Goal: Task Accomplishment & Management: Complete application form

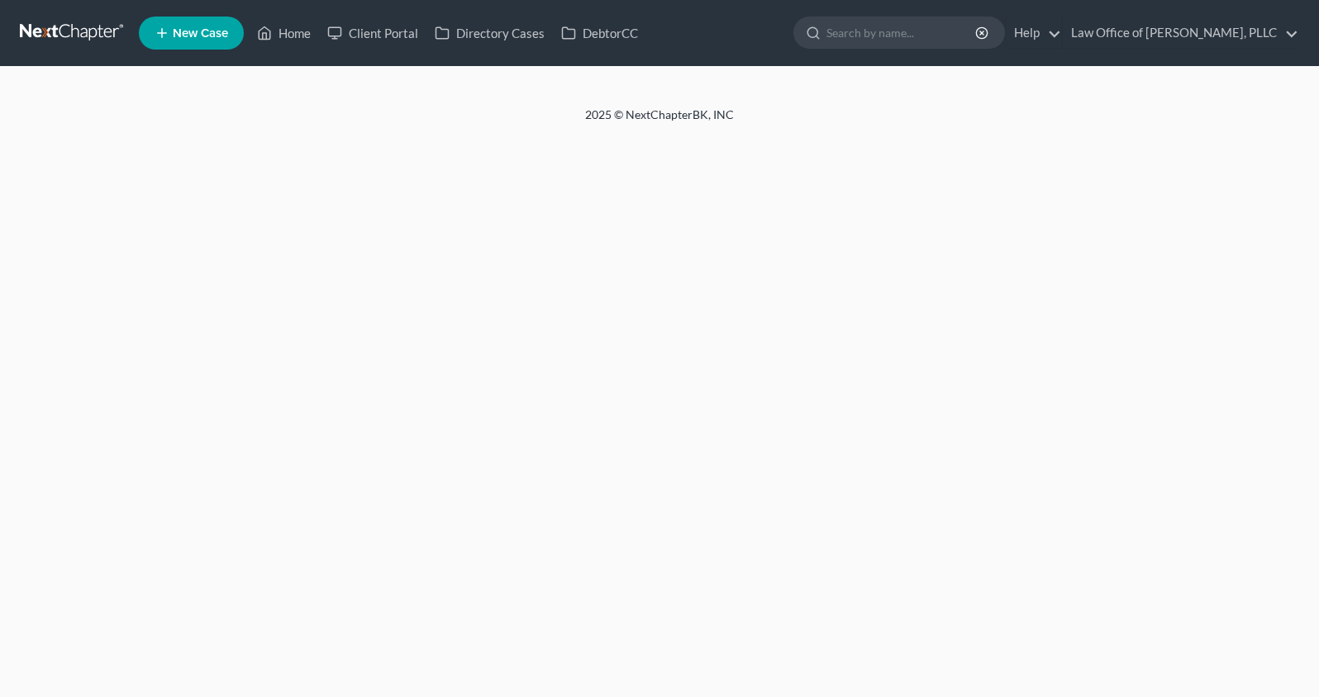
select select "10"
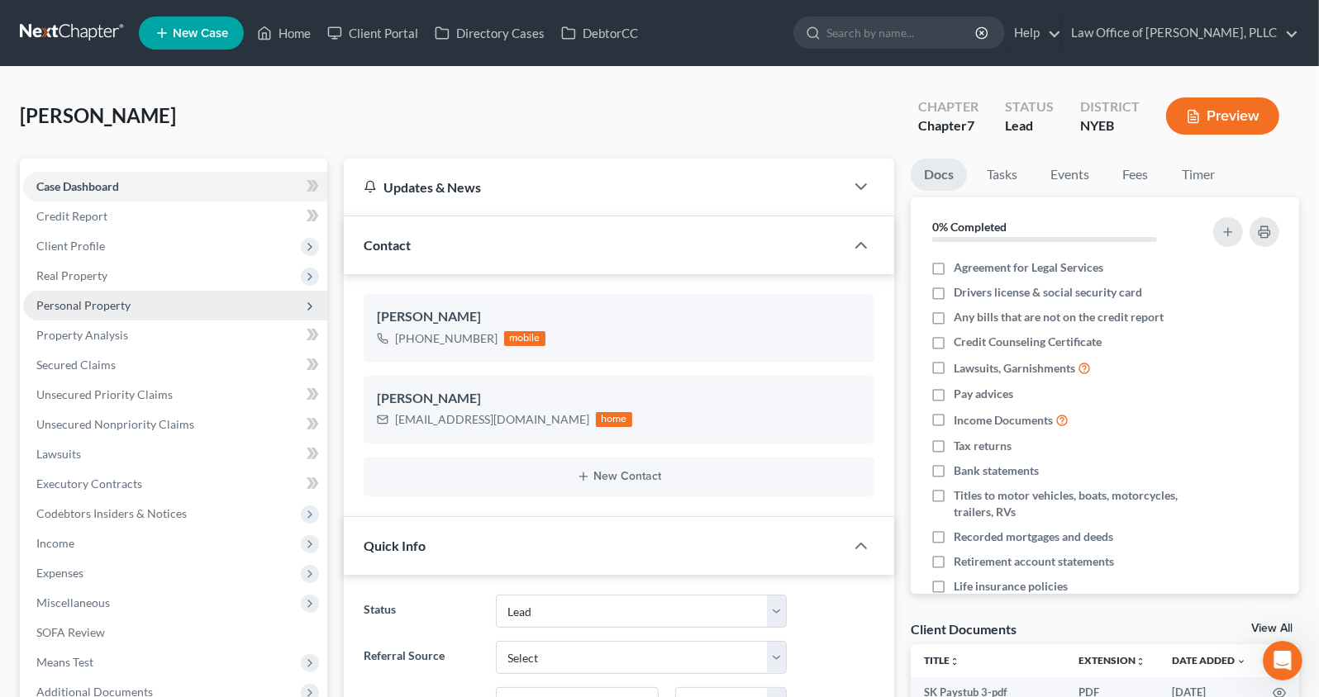
click at [125, 301] on span "Personal Property" at bounding box center [83, 305] width 94 height 14
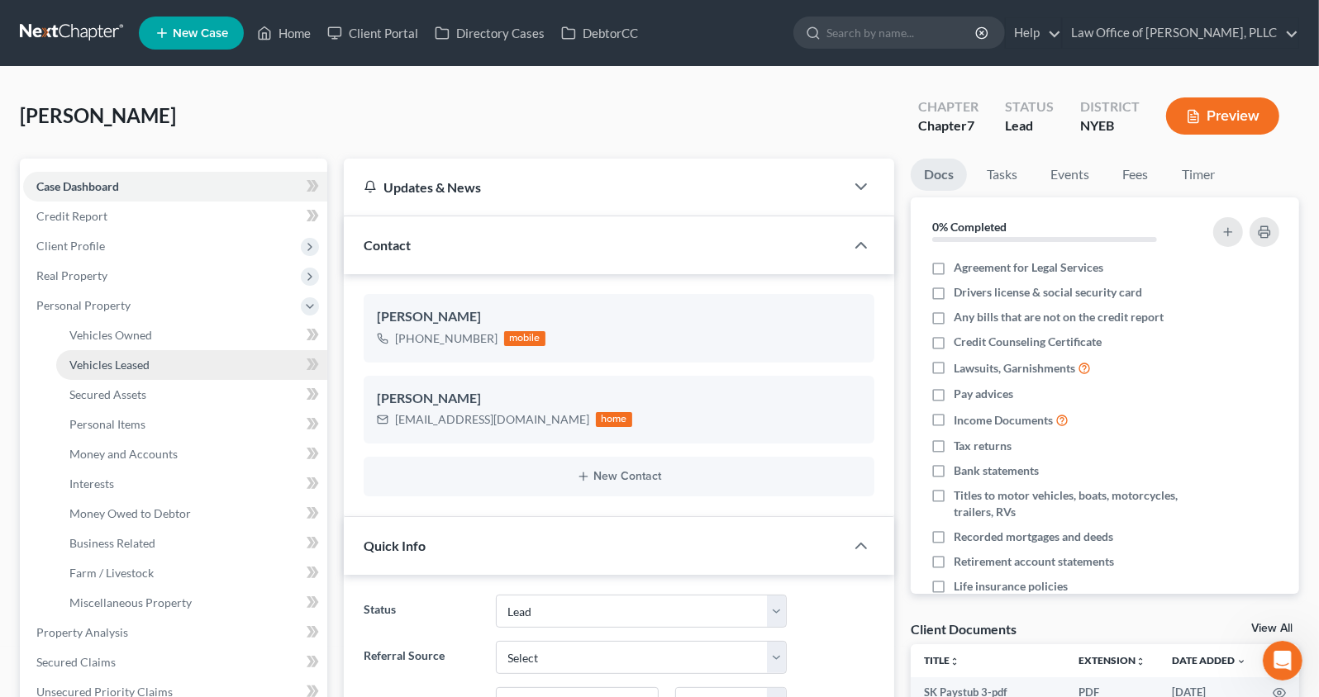
click at [122, 364] on span "Vehicles Leased" at bounding box center [109, 365] width 80 height 14
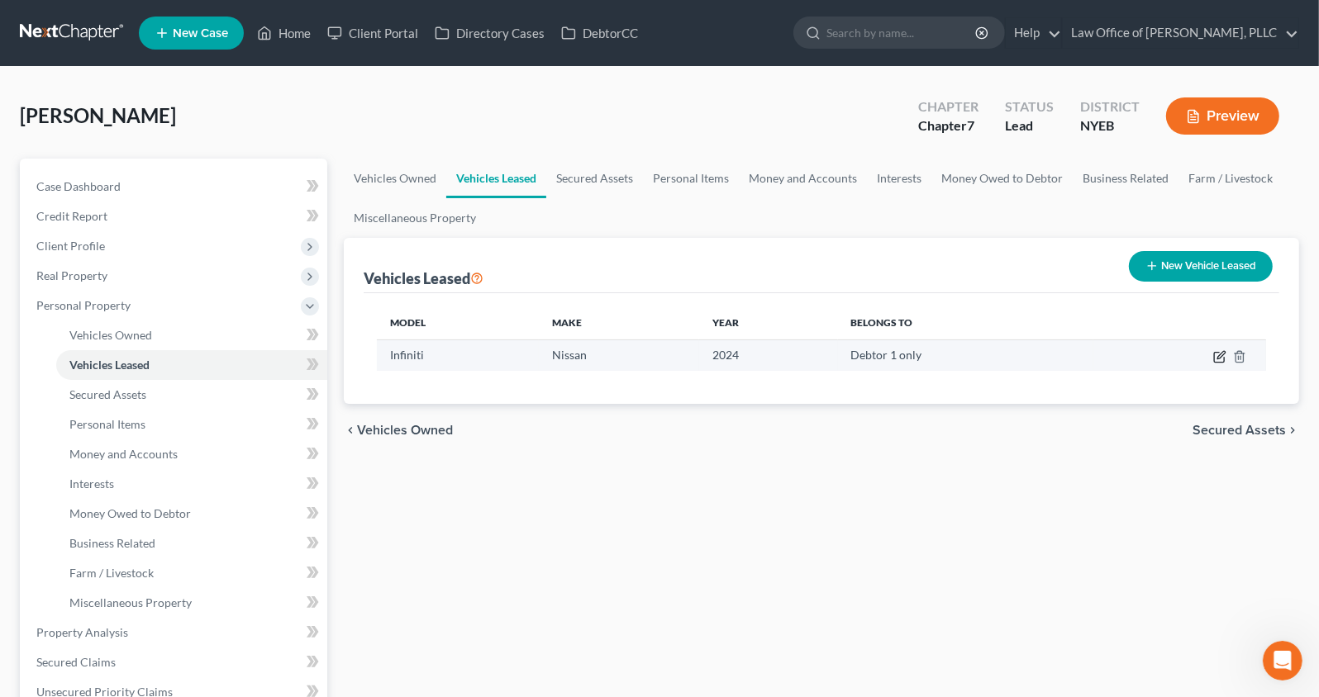
click at [1224, 359] on icon "button" at bounding box center [1219, 358] width 10 height 10
select select "0"
select select "2"
select select "0"
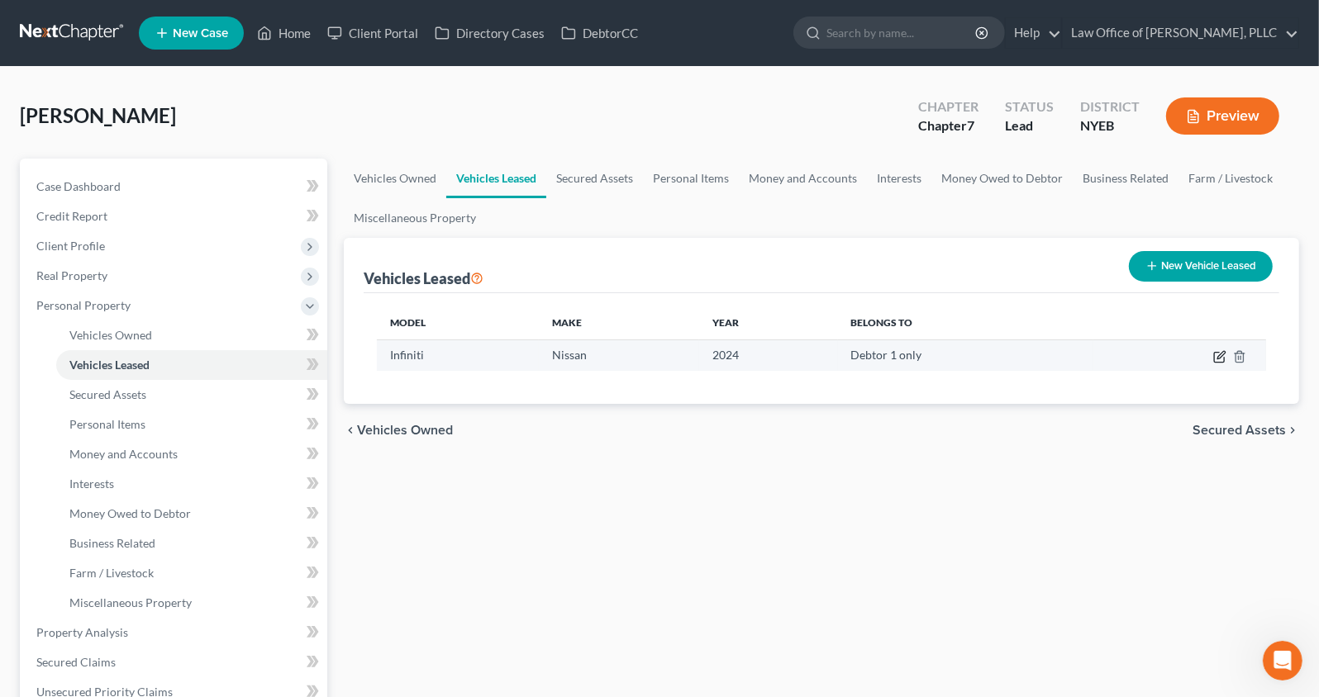
select select "1"
select select "45"
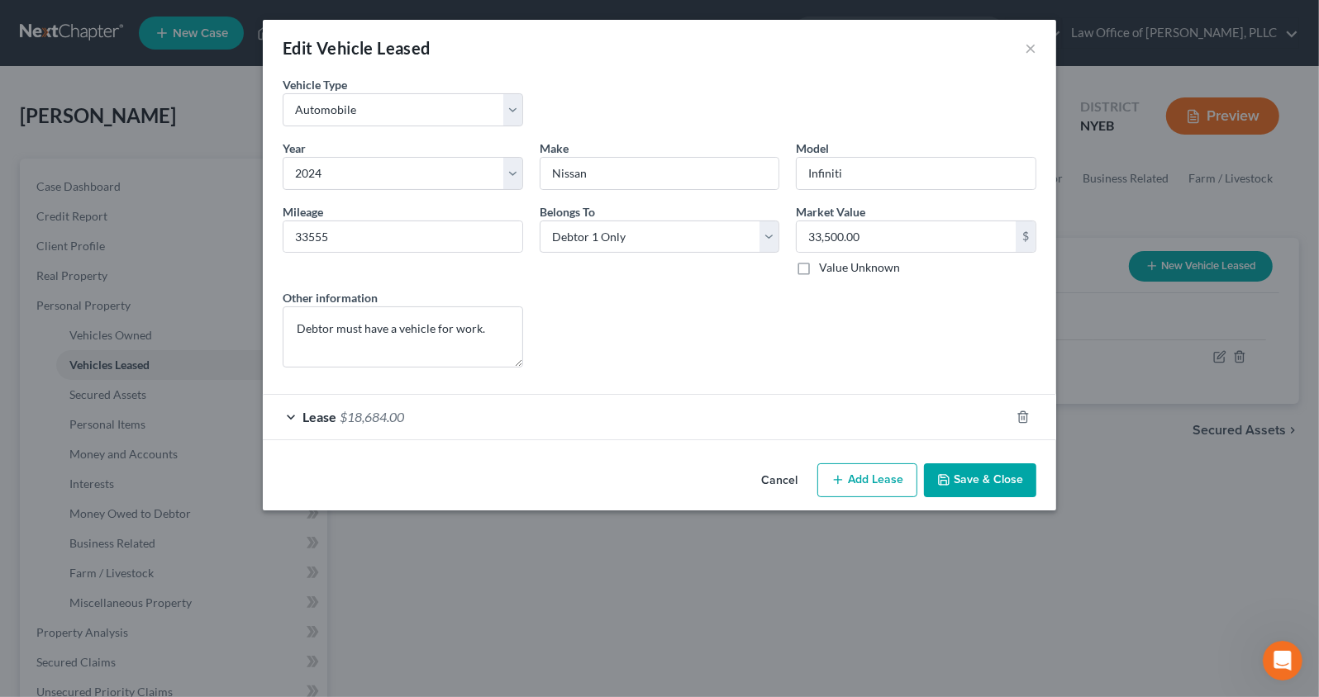
click at [543, 411] on div "Lease $18,684.00" at bounding box center [636, 417] width 747 height 44
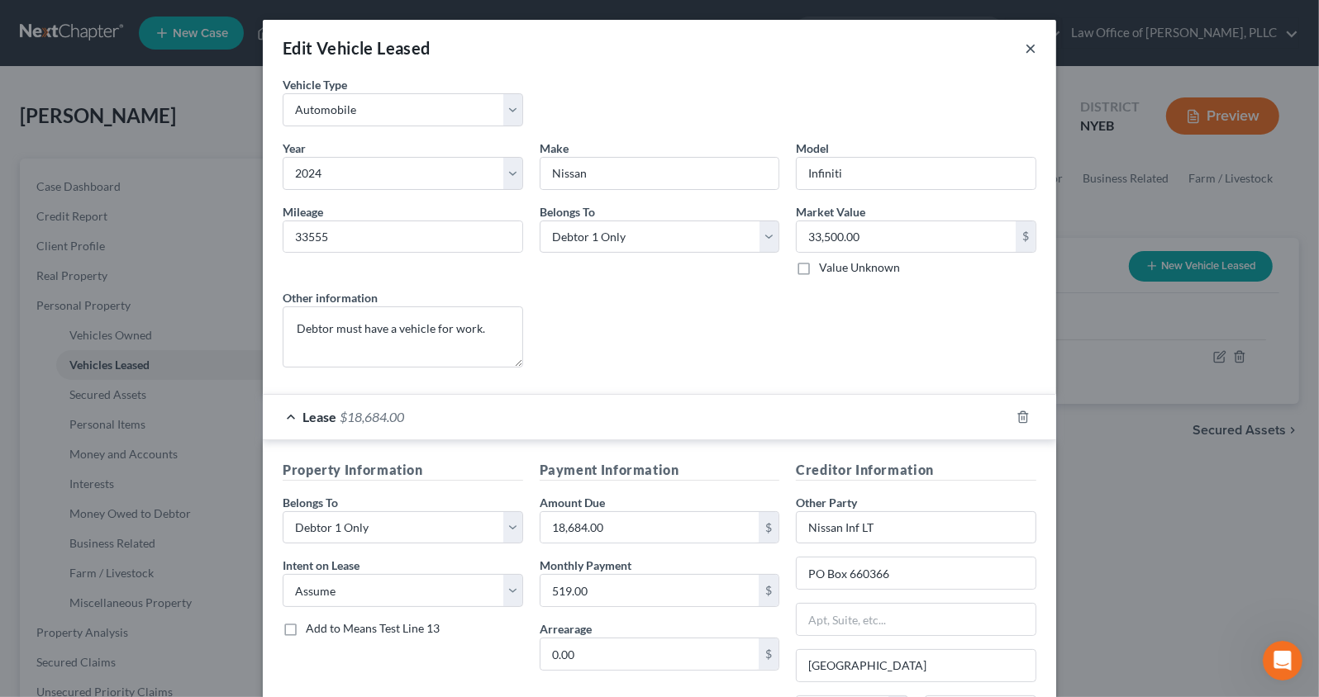
click at [1031, 47] on button "×" at bounding box center [1031, 48] width 12 height 20
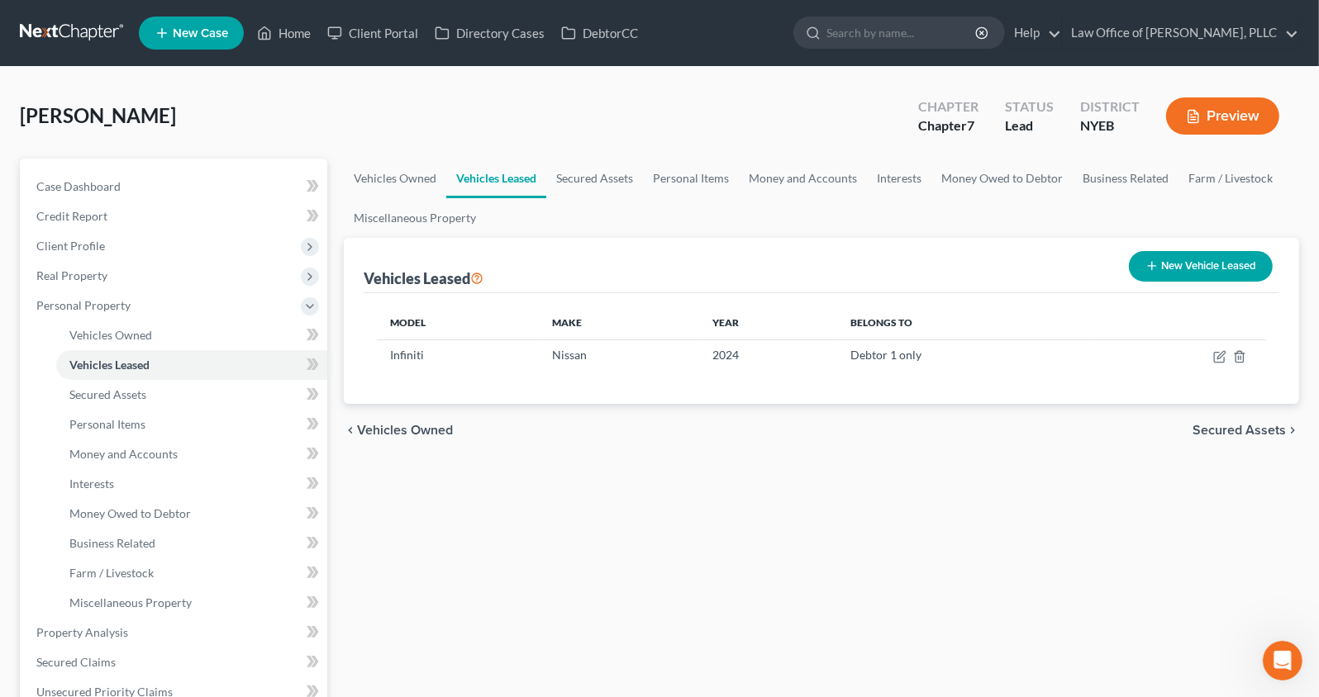
click at [1241, 121] on button "Preview" at bounding box center [1222, 116] width 113 height 37
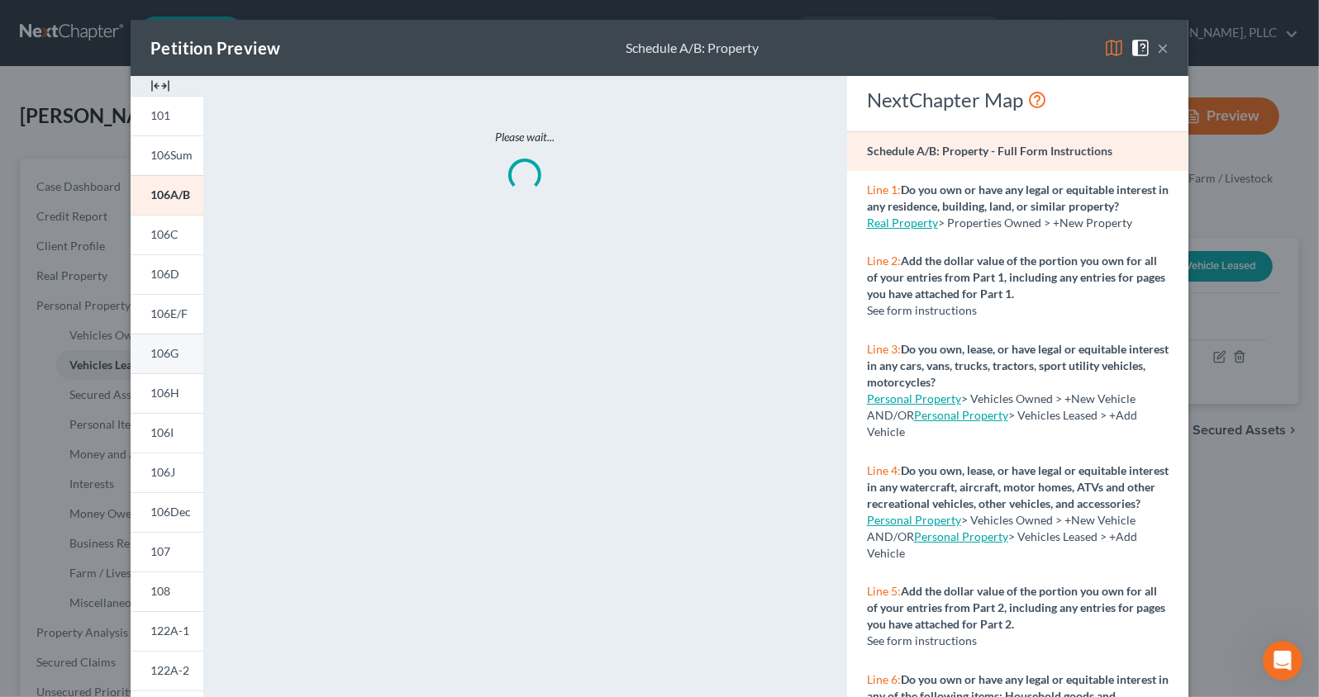
click at [155, 341] on link "106G" at bounding box center [167, 354] width 73 height 40
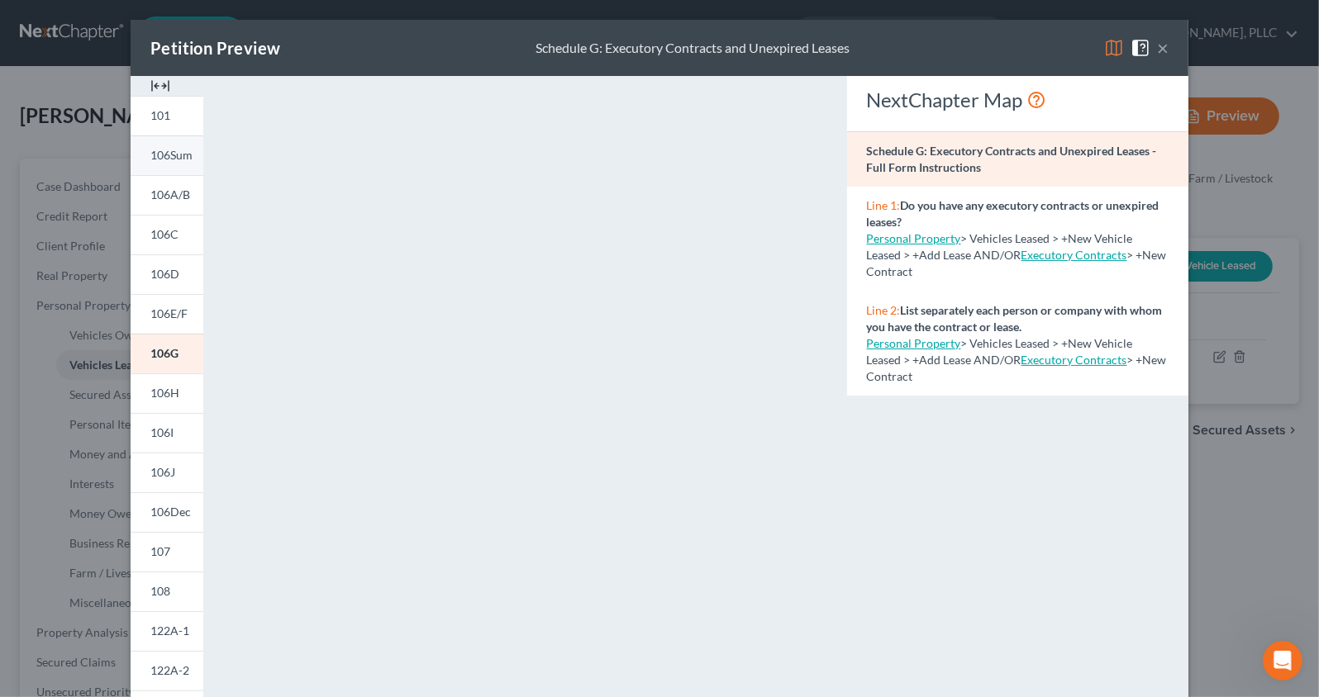
click at [173, 150] on span "106Sum" at bounding box center [171, 155] width 42 height 14
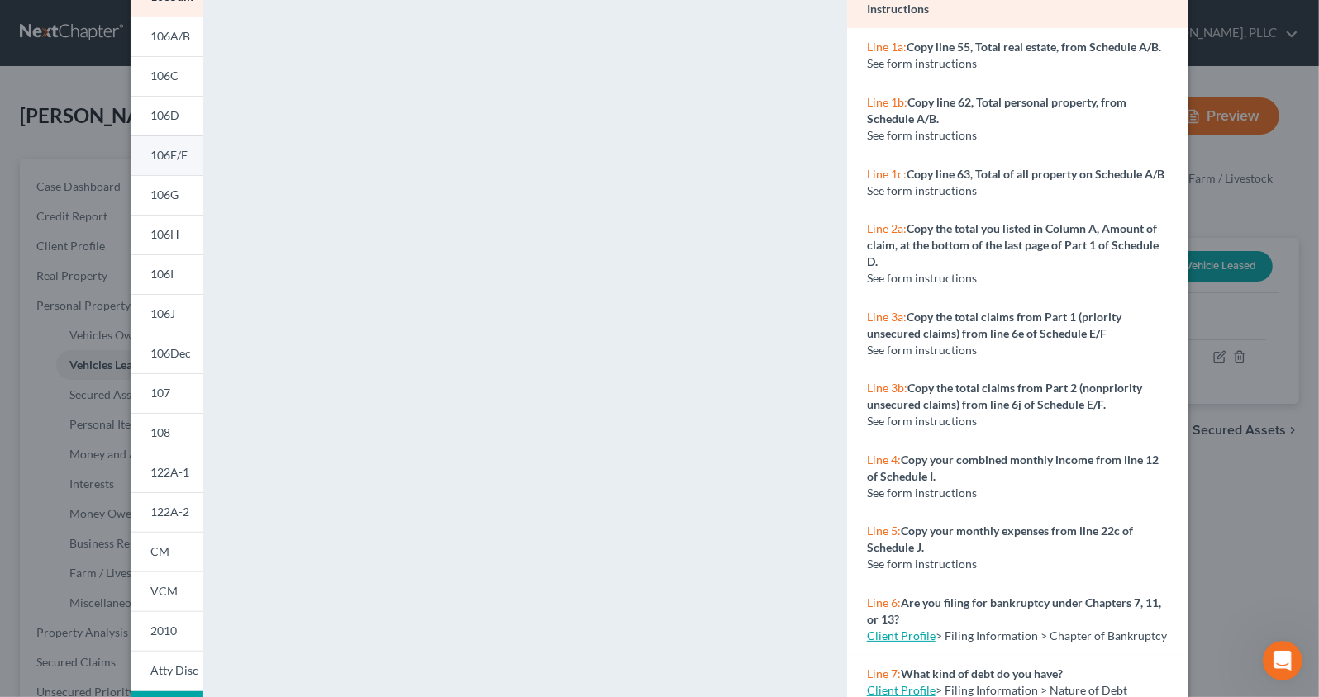
scroll to position [150, 0]
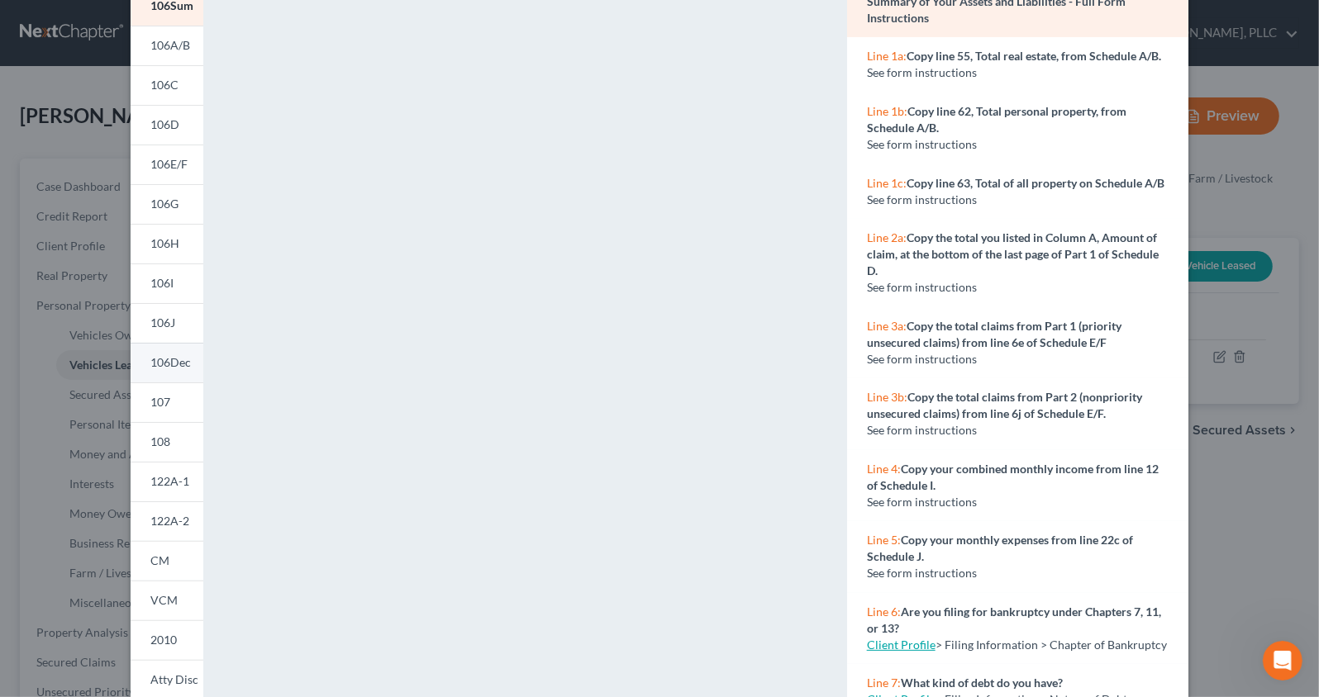
click at [178, 352] on link "106Dec" at bounding box center [167, 363] width 73 height 40
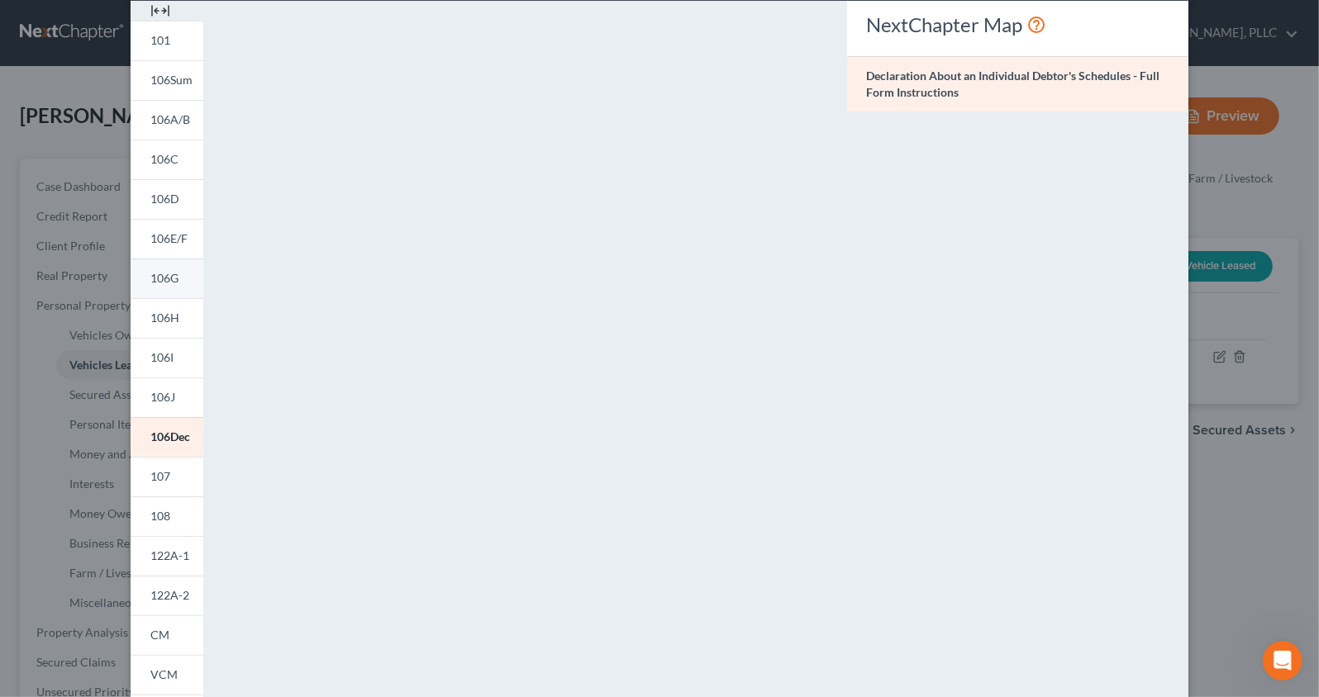
scroll to position [54, 0]
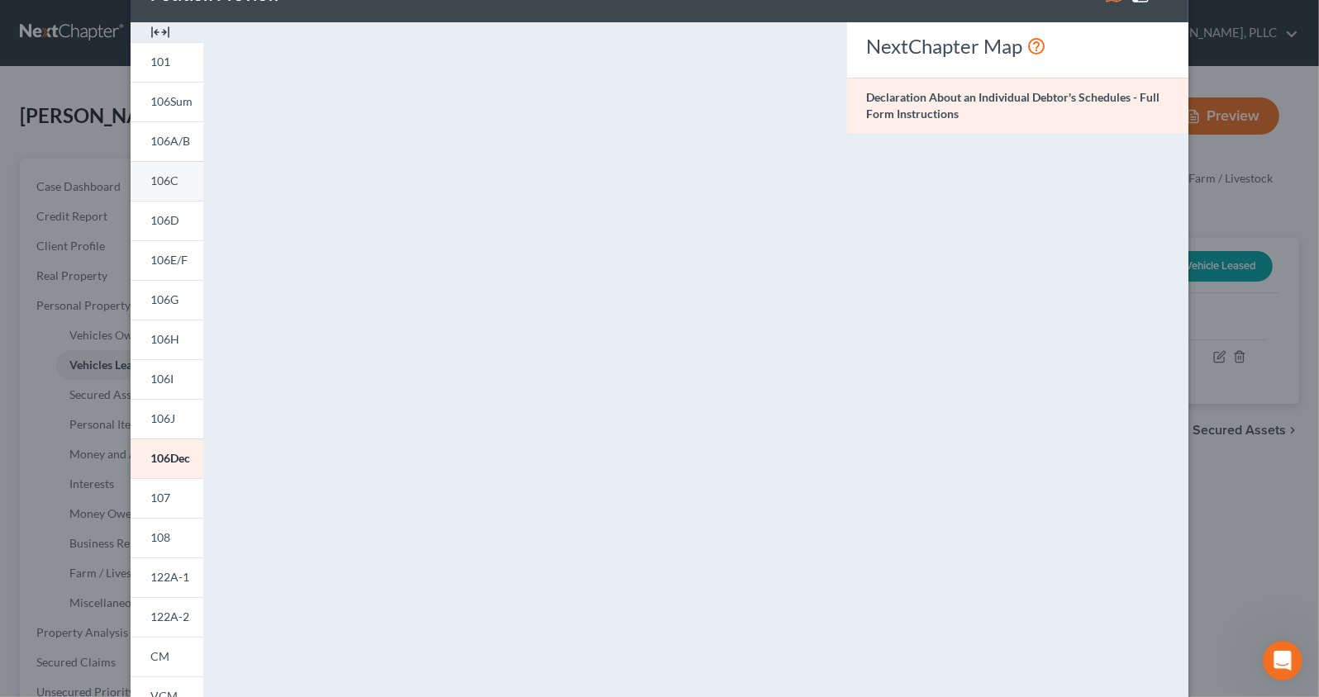
click at [167, 186] on span "106C" at bounding box center [164, 181] width 28 height 14
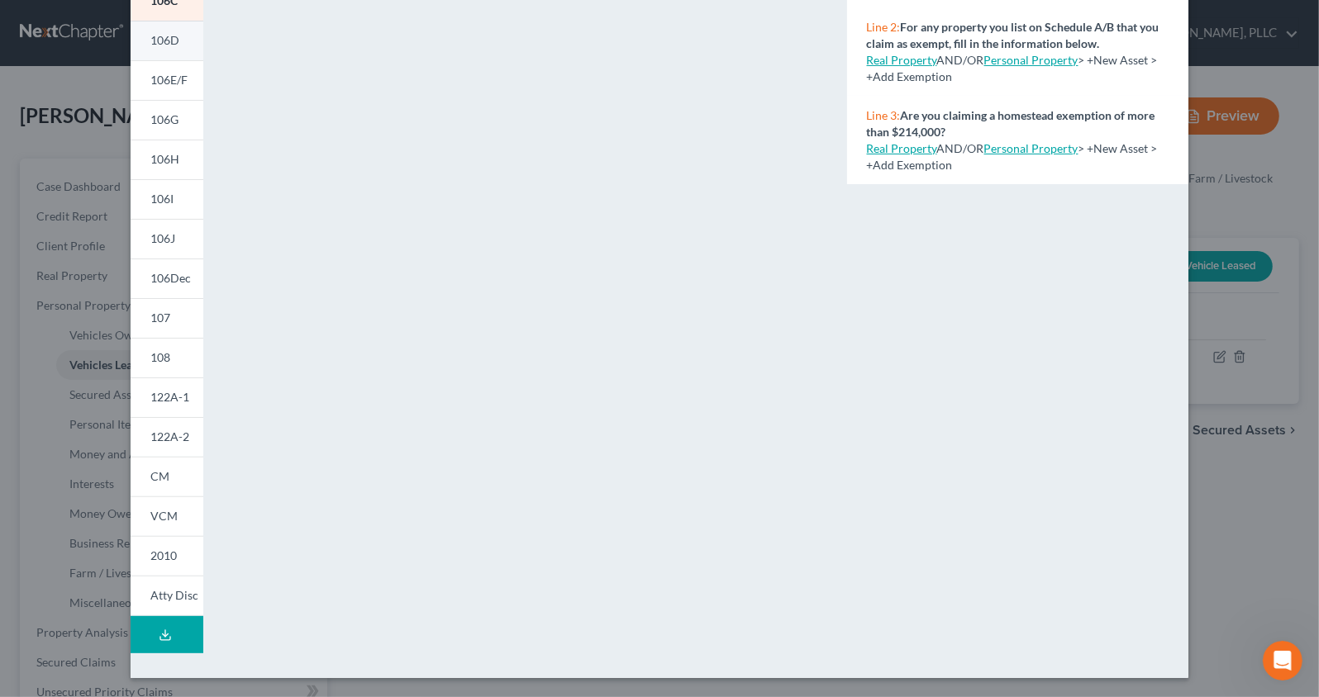
scroll to position [235, 0]
click at [164, 554] on span "2010" at bounding box center [163, 555] width 26 height 14
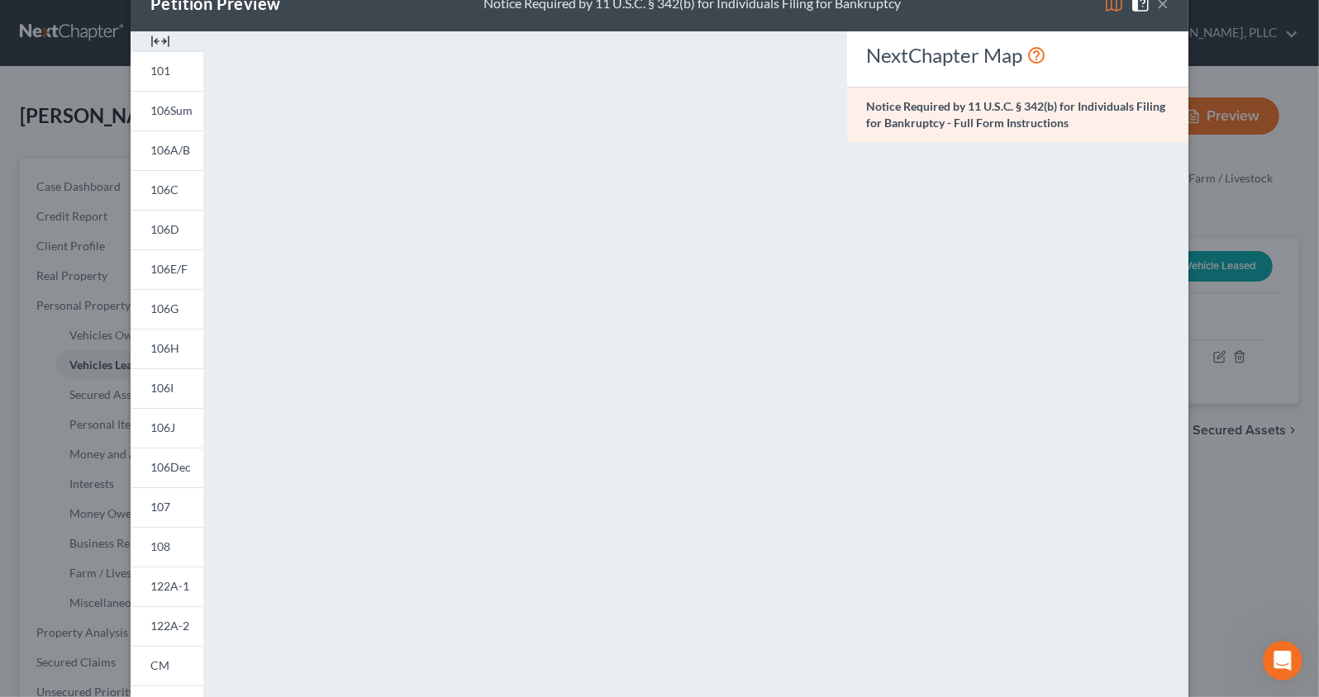
scroll to position [30, 0]
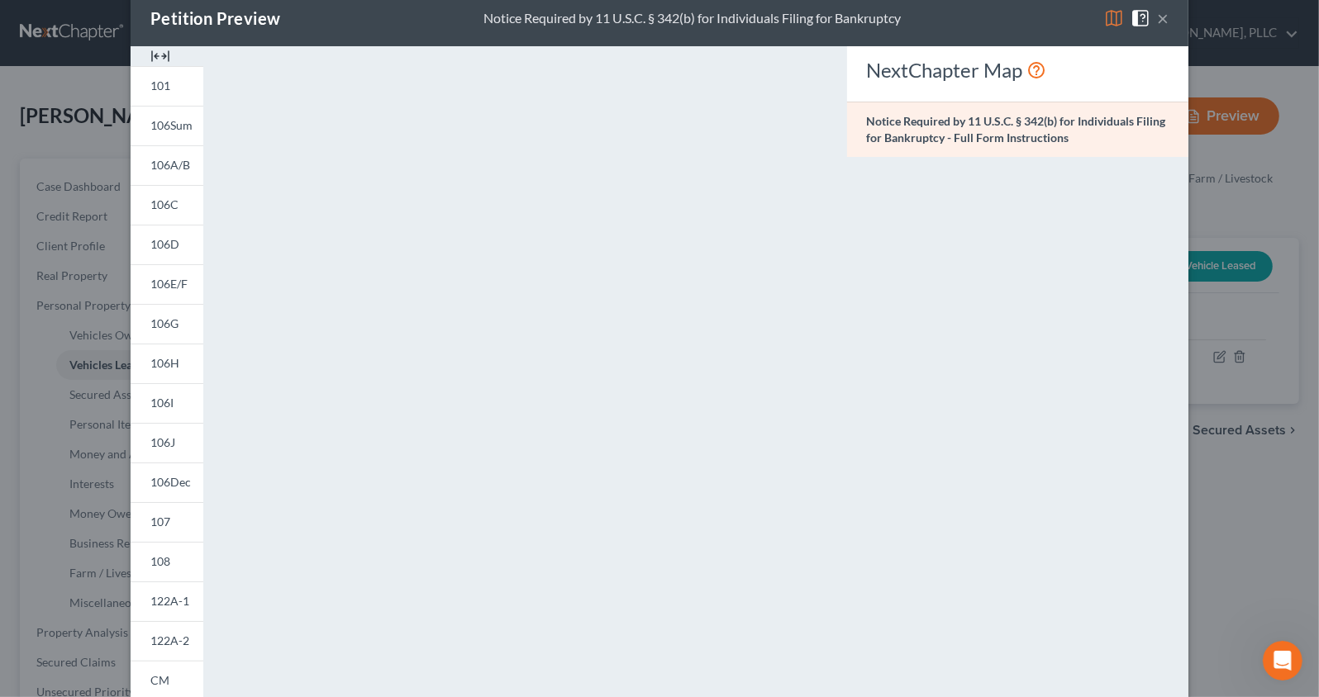
click at [1163, 22] on button "×" at bounding box center [1163, 18] width 12 height 20
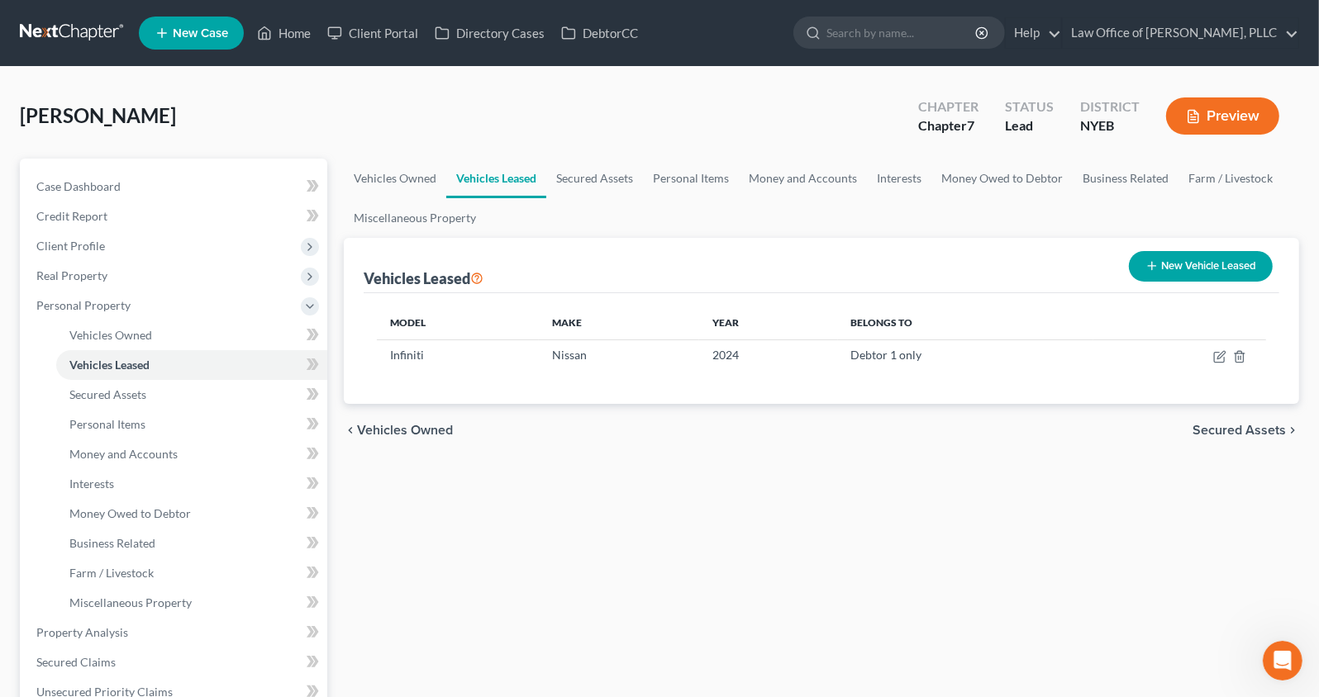
click at [1248, 111] on button "Preview" at bounding box center [1222, 116] width 113 height 37
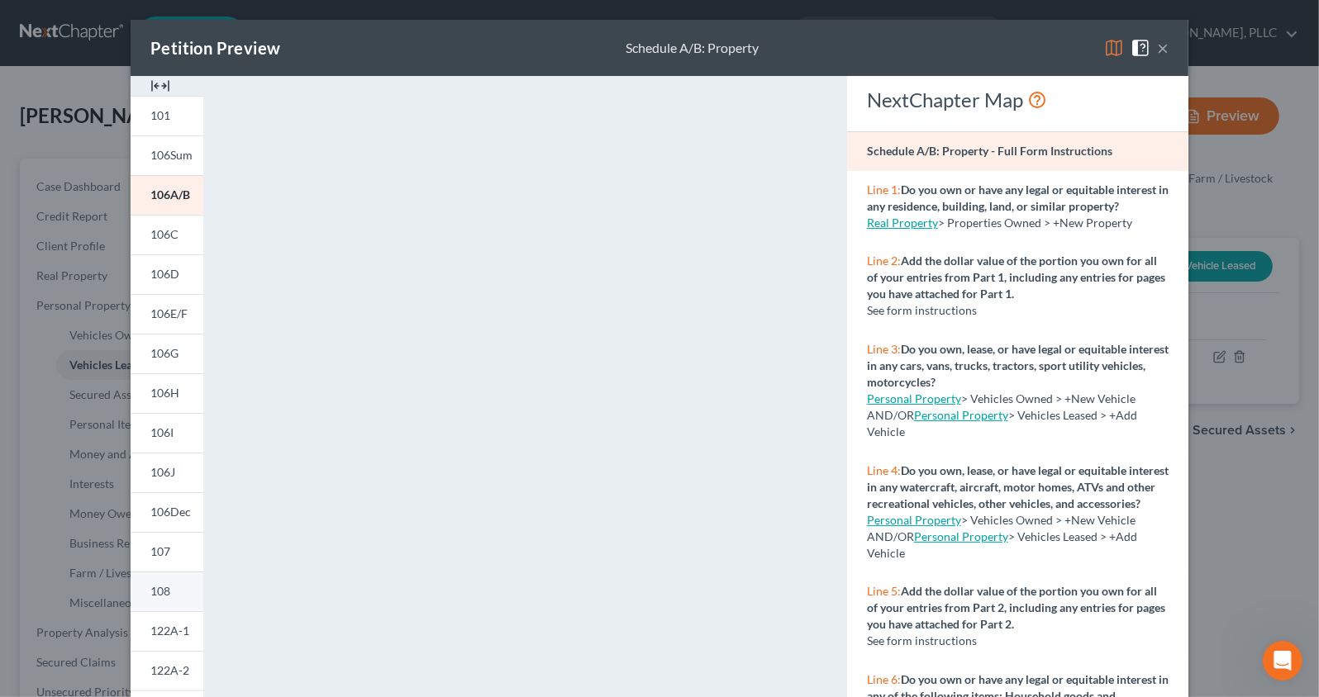
click at [162, 596] on span "108" at bounding box center [160, 591] width 20 height 14
